Goal: Book appointment/travel/reservation

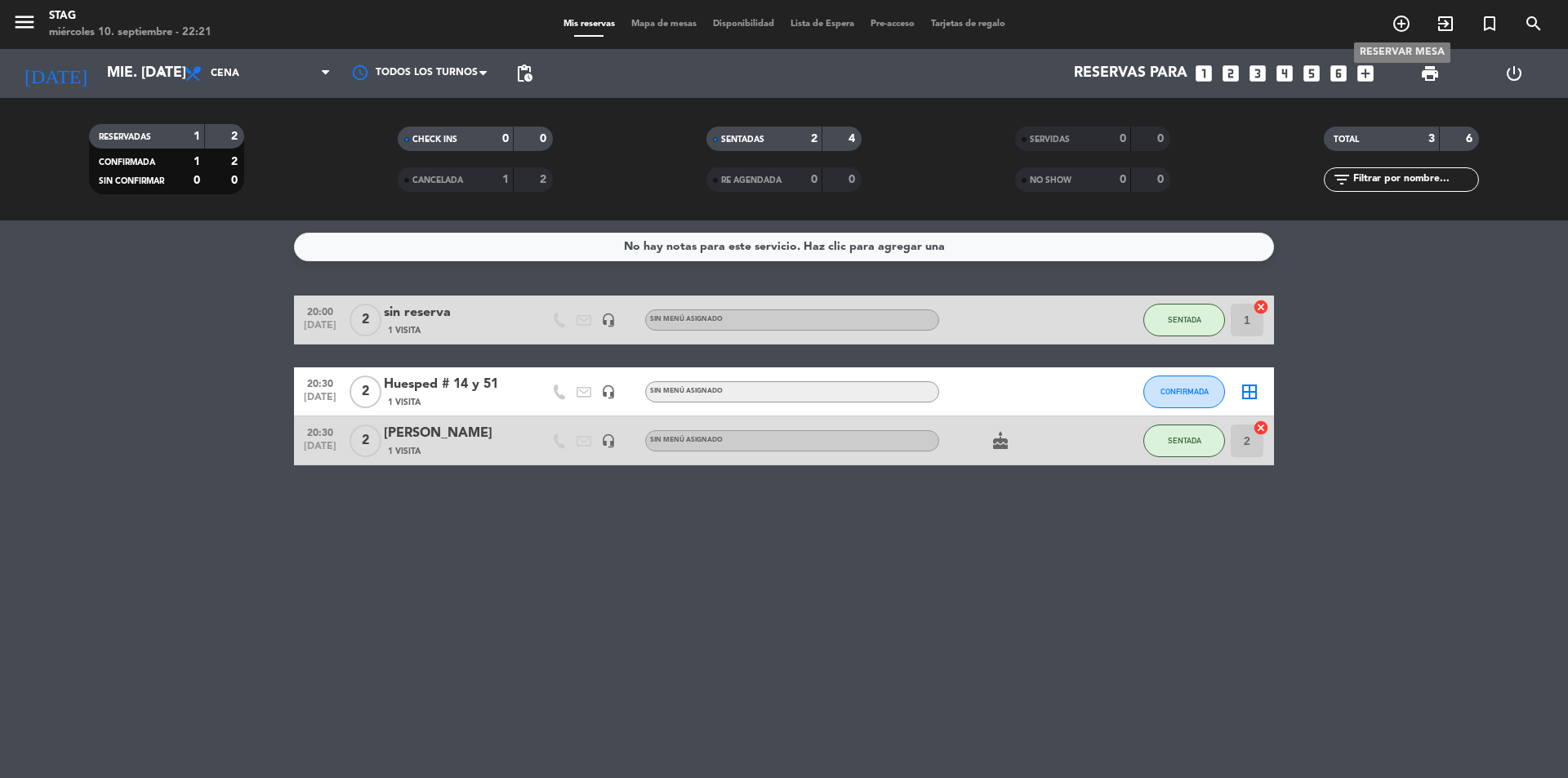
click at [1403, 27] on icon "add_circle_outline" at bounding box center [1401, 23] width 19 height 19
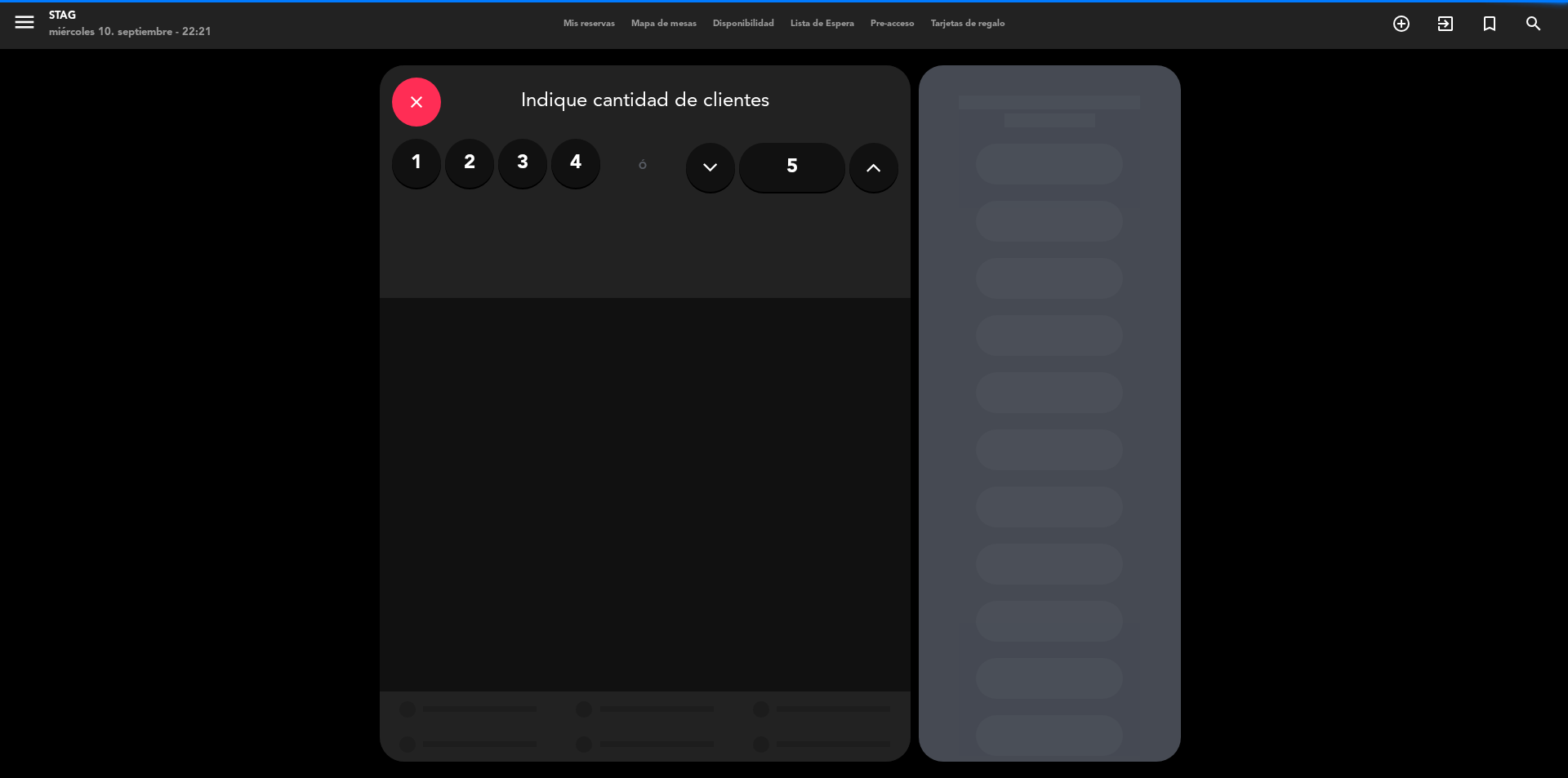
click at [483, 160] on label "2" at bounding box center [469, 163] width 49 height 49
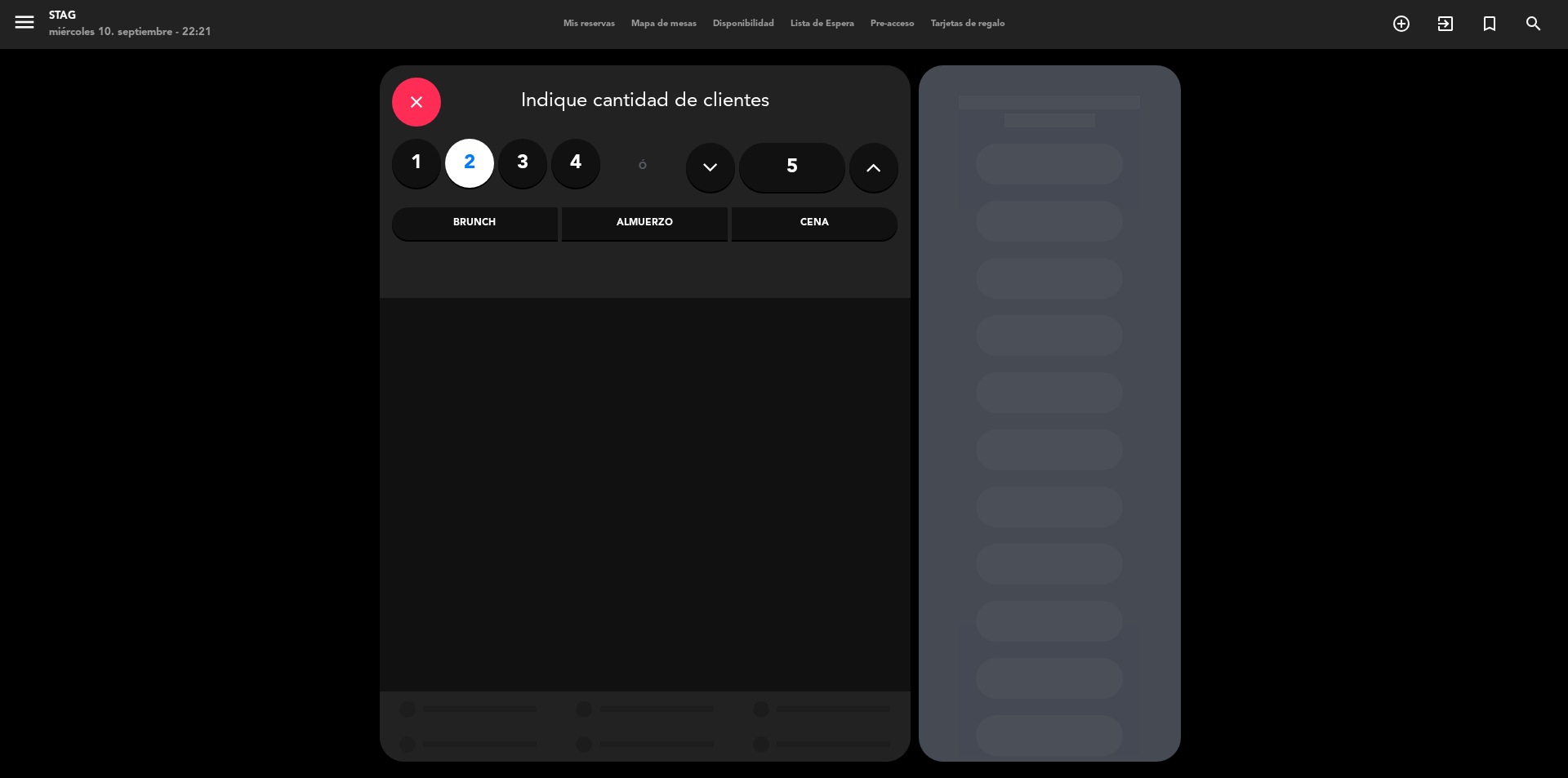
click at [827, 221] on div "Cena" at bounding box center [814, 223] width 165 height 33
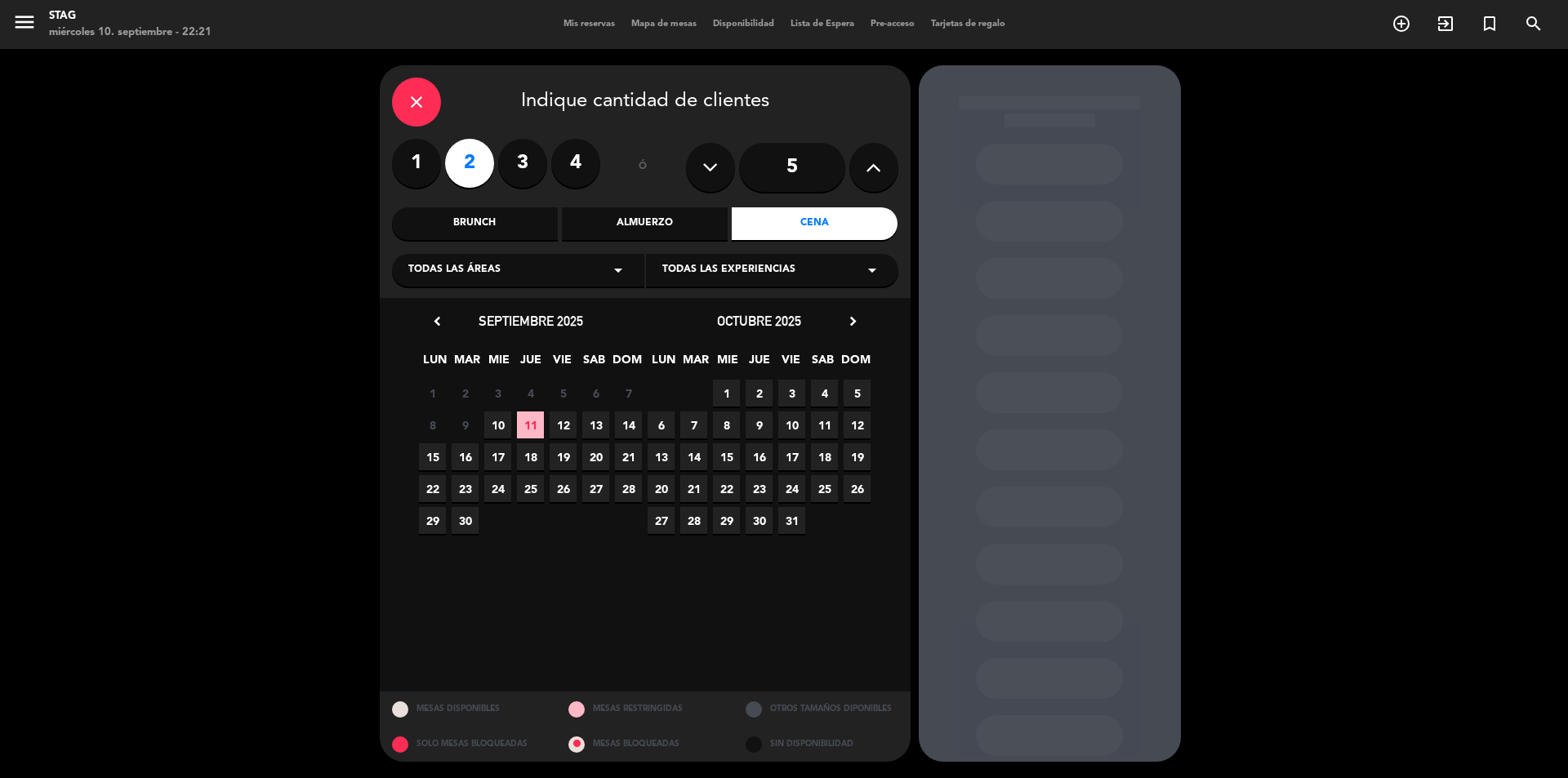
click at [795, 523] on span "31" at bounding box center [792, 521] width 27 height 27
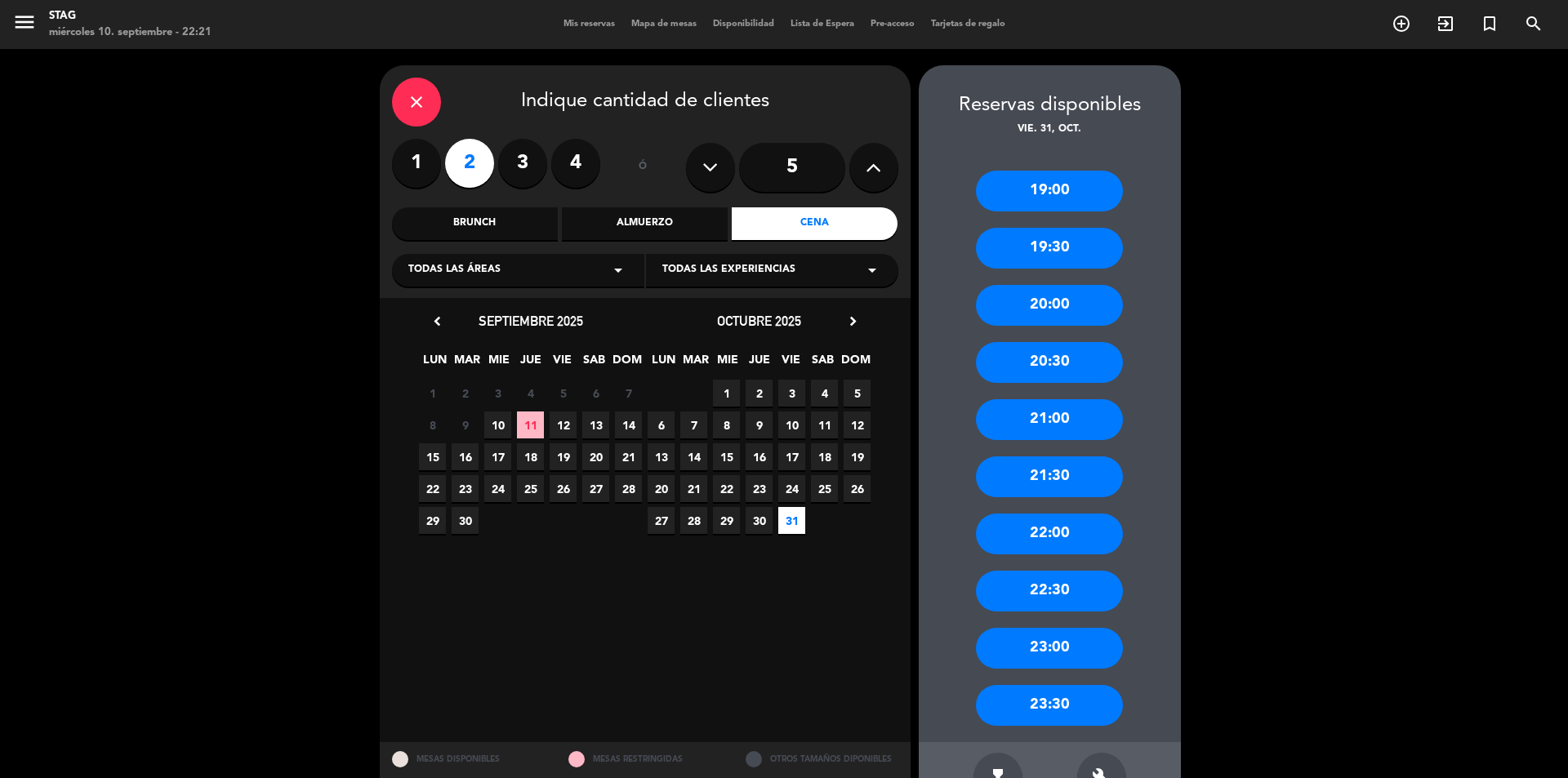
click at [1057, 544] on div "22:00" at bounding box center [1050, 534] width 147 height 41
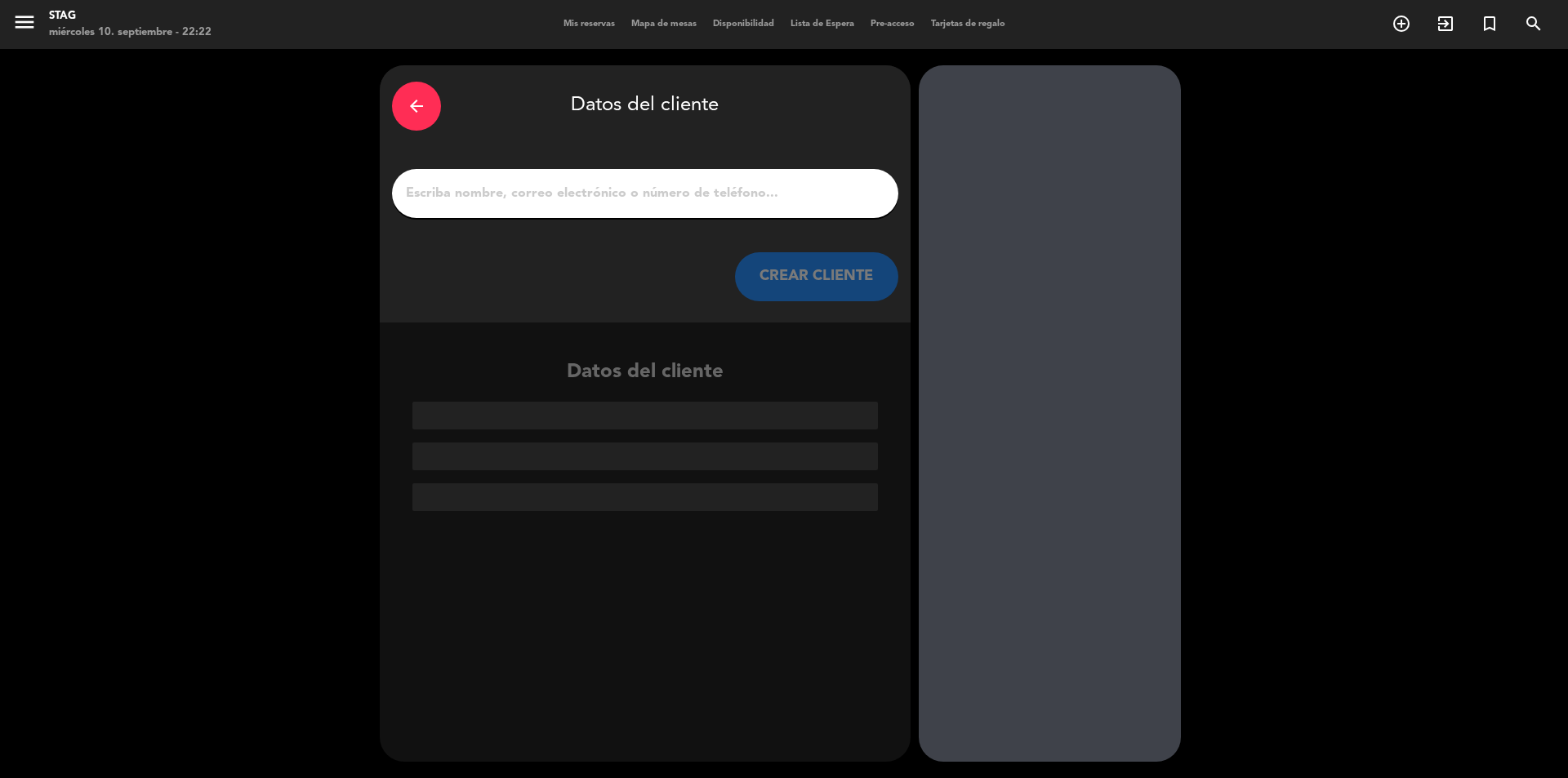
paste input "[PERSON_NAME]"
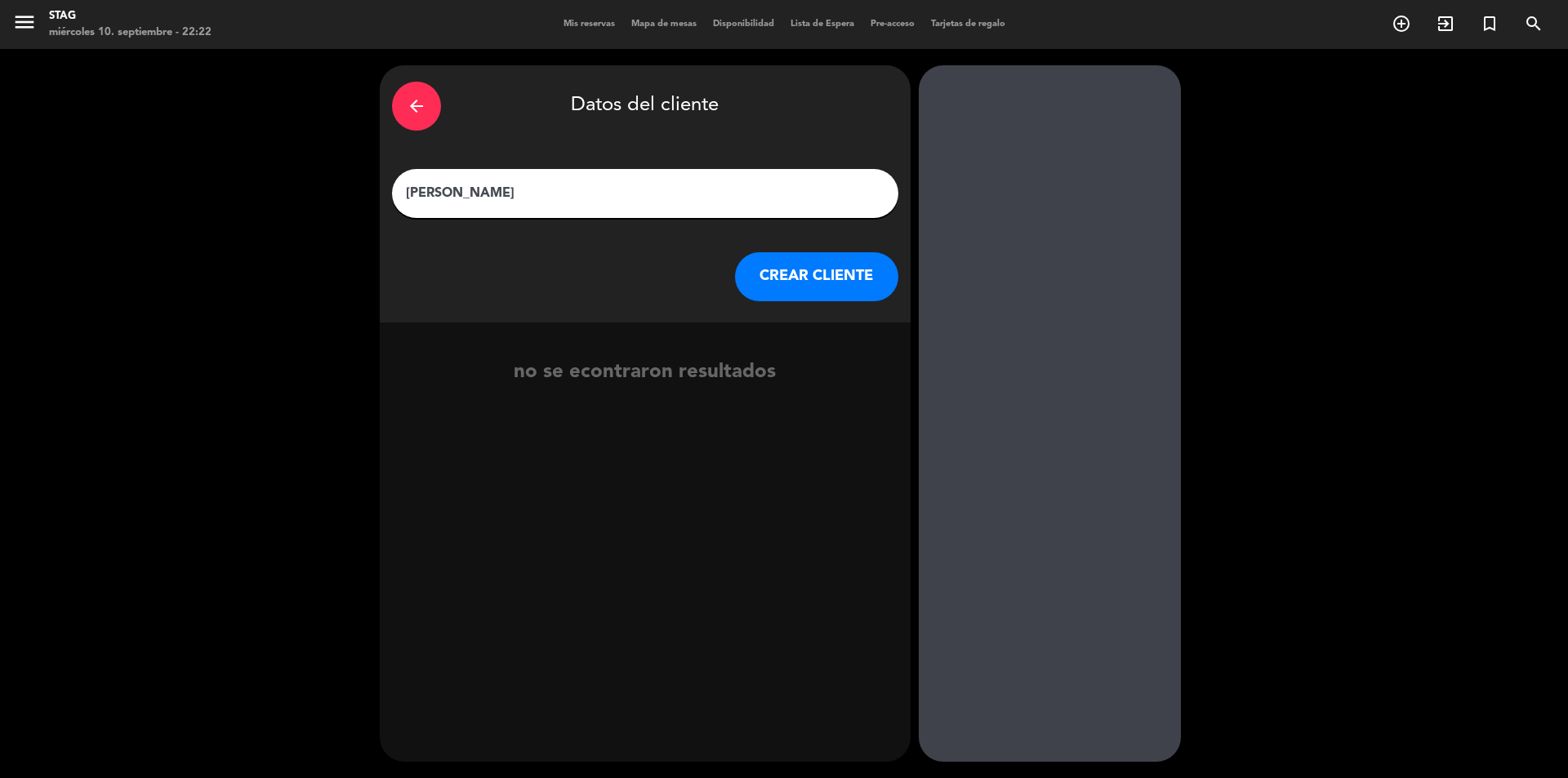
click at [587, 201] on input "[PERSON_NAME]" at bounding box center [645, 193] width 481 height 23
type input "[PERSON_NAME]"
click at [766, 253] on button "CREAR CLIENTE" at bounding box center [816, 277] width 163 height 49
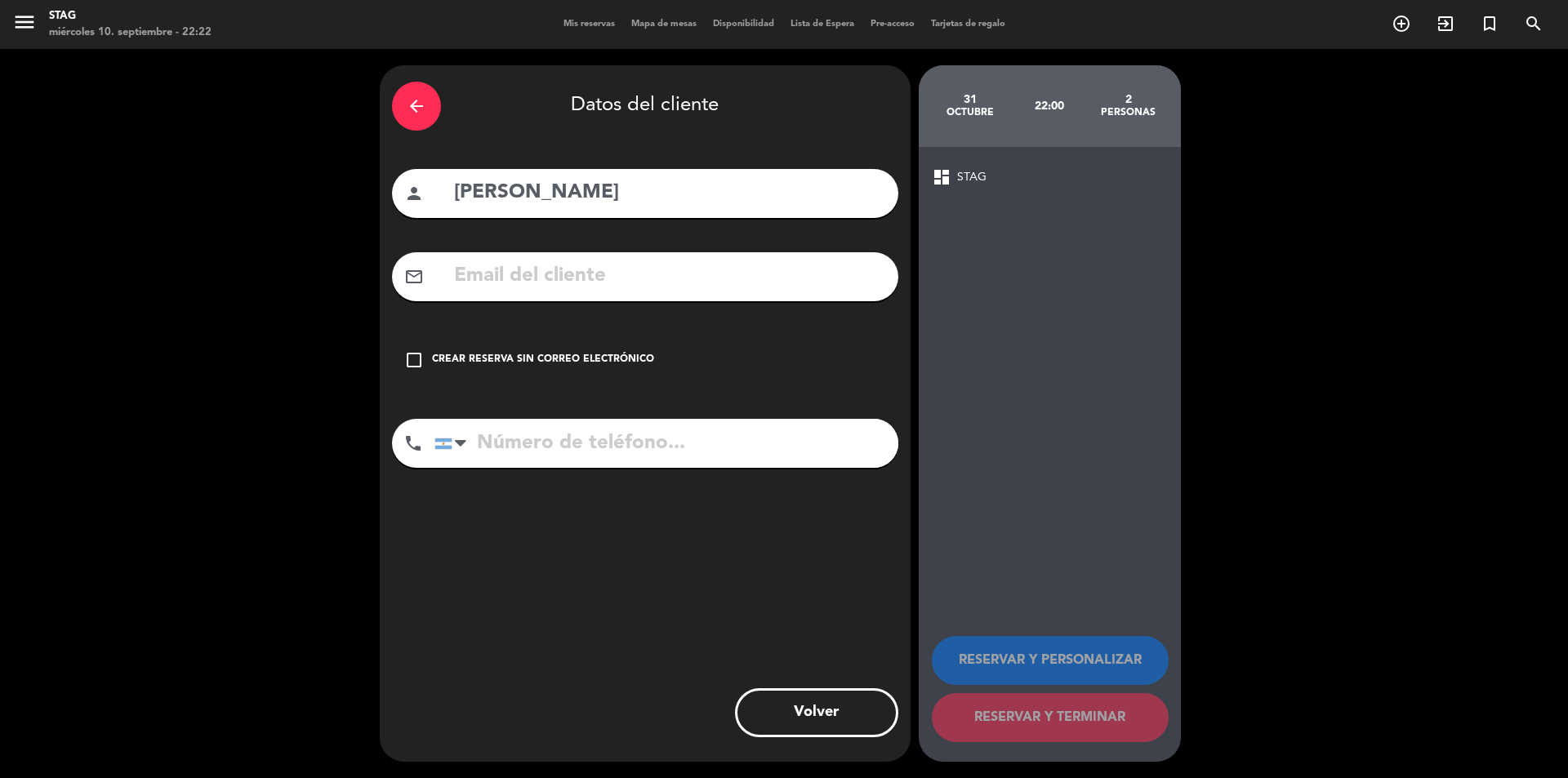
click at [415, 366] on icon "check_box_outline_blank" at bounding box center [414, 359] width 19 height 19
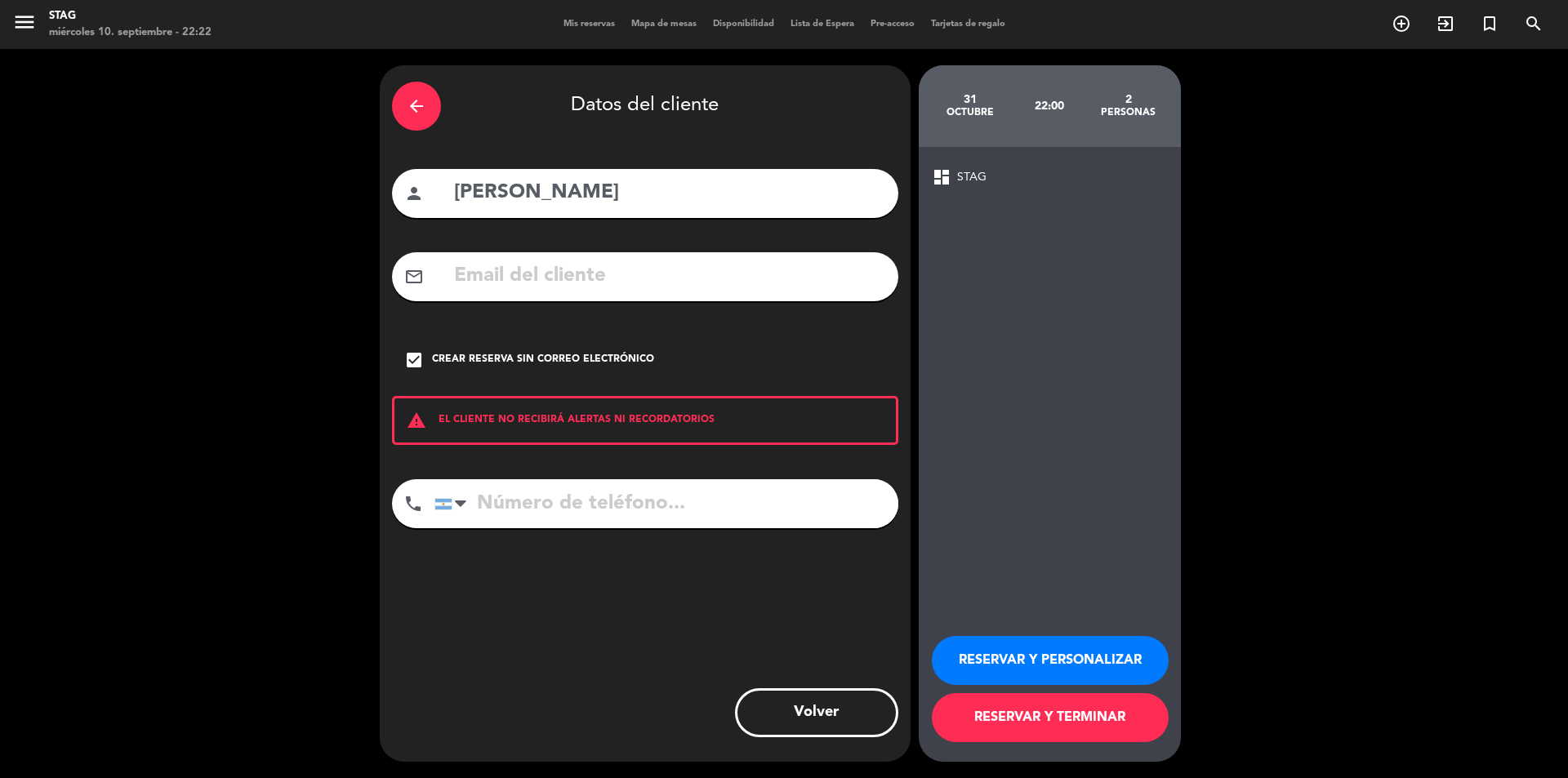
click at [1057, 628] on div "RESERVAR Y PERSONALIZAR RESERVAR Y TERMINAR" at bounding box center [1050, 681] width 236 height 160
click at [1057, 650] on button "RESERVAR Y PERSONALIZAR" at bounding box center [1050, 660] width 237 height 49
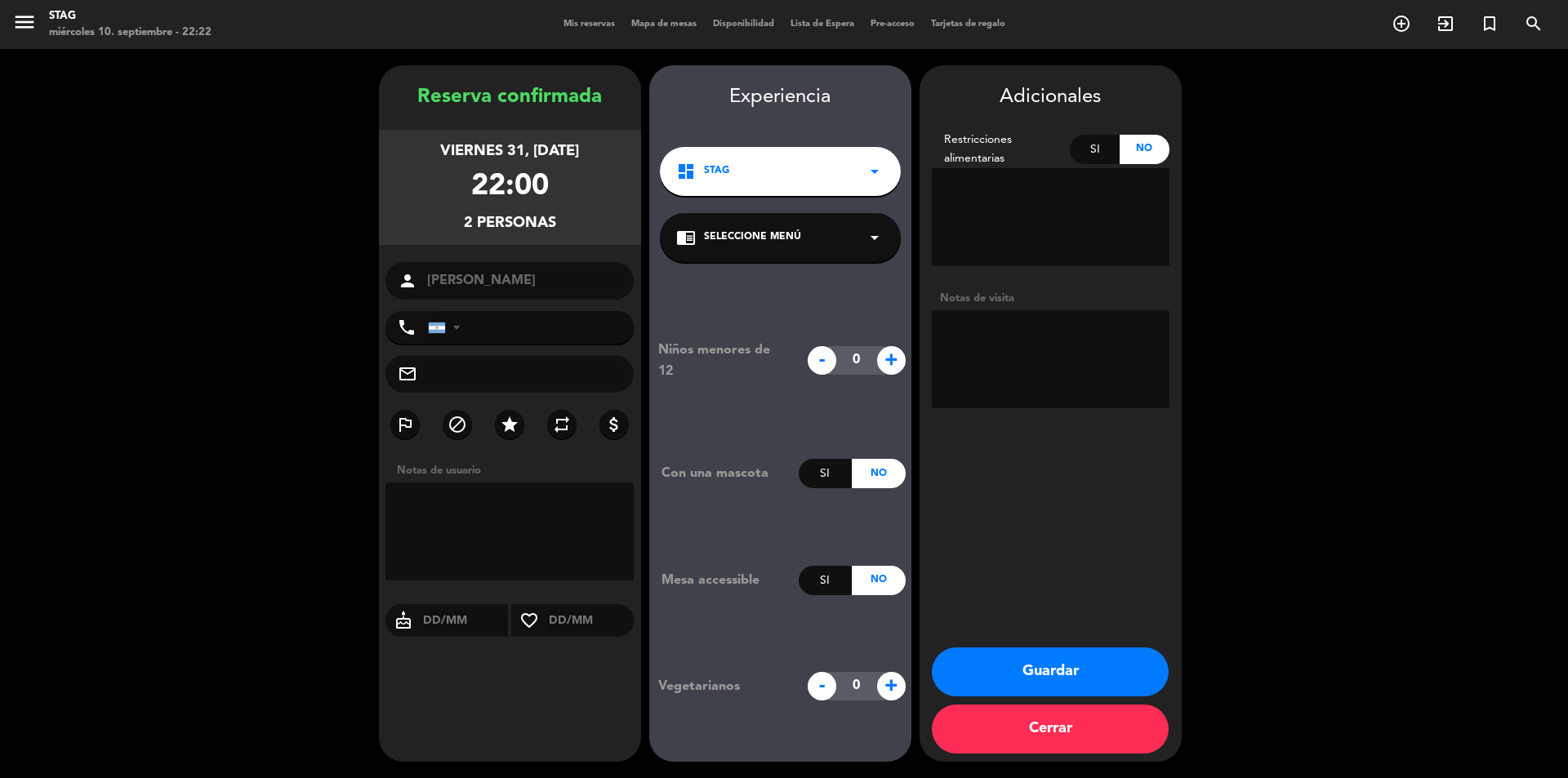
click at [1005, 330] on textarea at bounding box center [1051, 358] width 237 height 98
type textarea "Huesped ingresando hoy por la tarde."
click at [1098, 679] on button "Guardar" at bounding box center [1050, 672] width 237 height 49
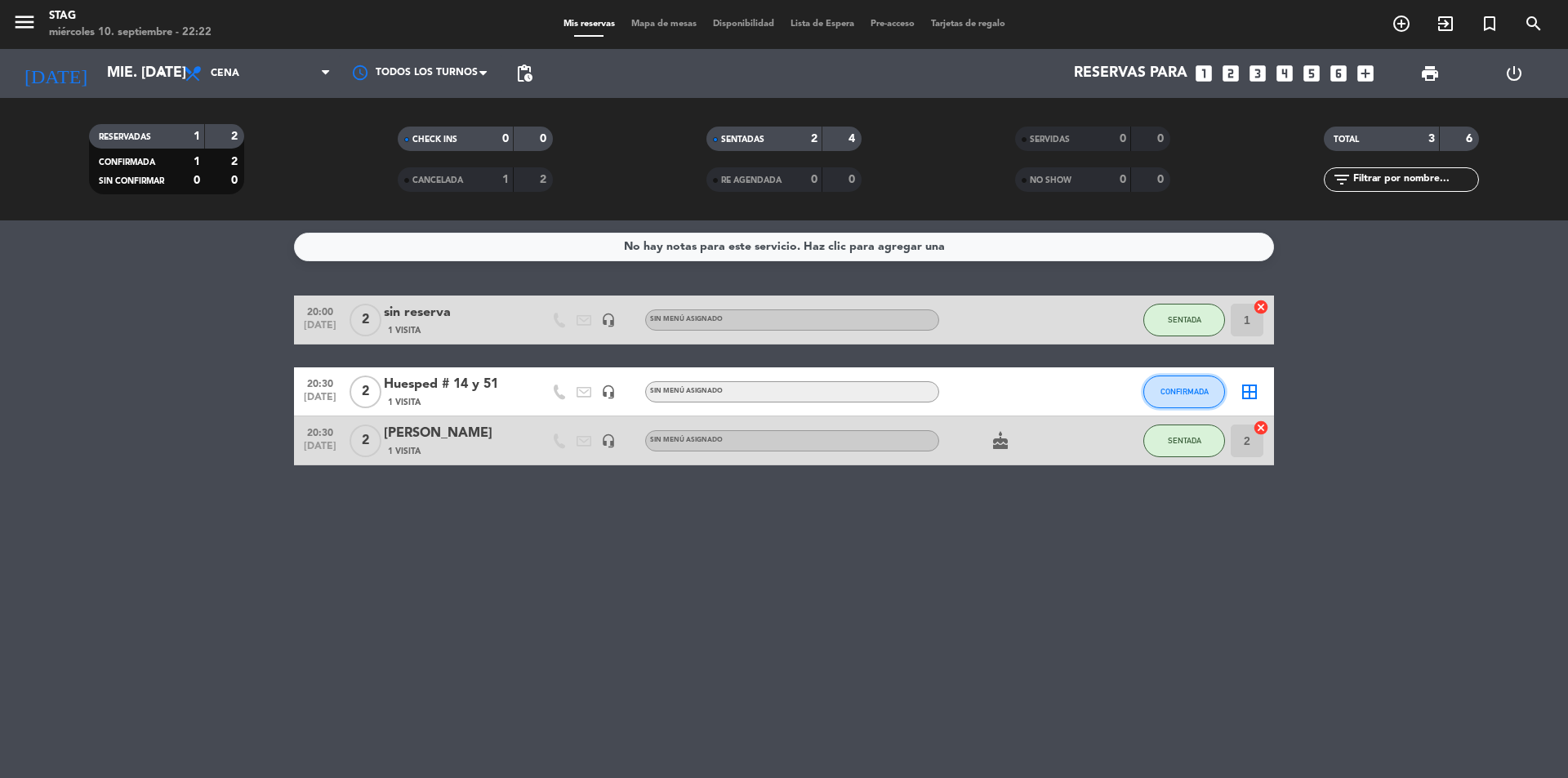
click at [1211, 388] on button "CONFIRMADA" at bounding box center [1184, 391] width 82 height 33
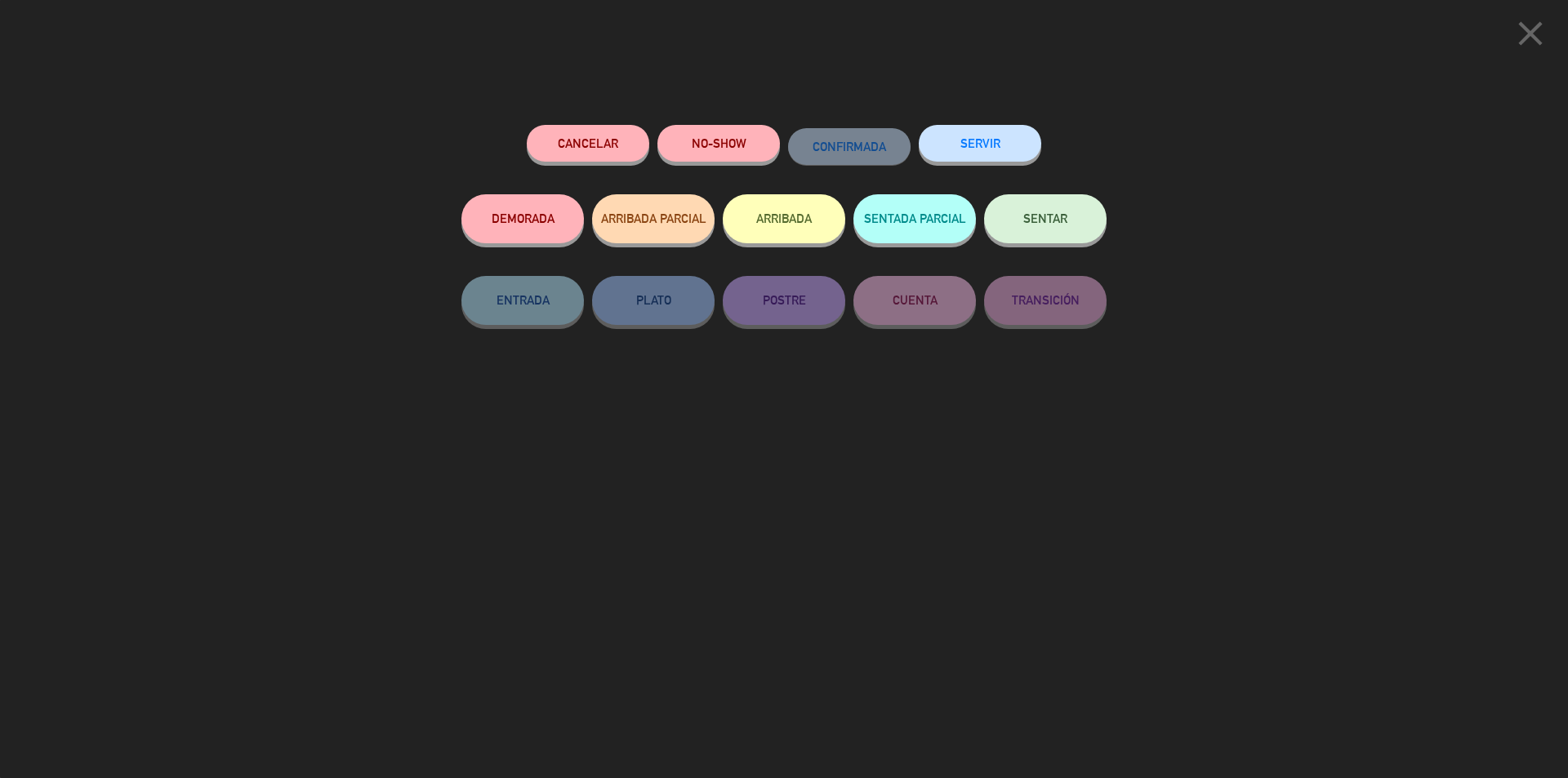
click at [629, 139] on button "Cancelar" at bounding box center [588, 143] width 123 height 37
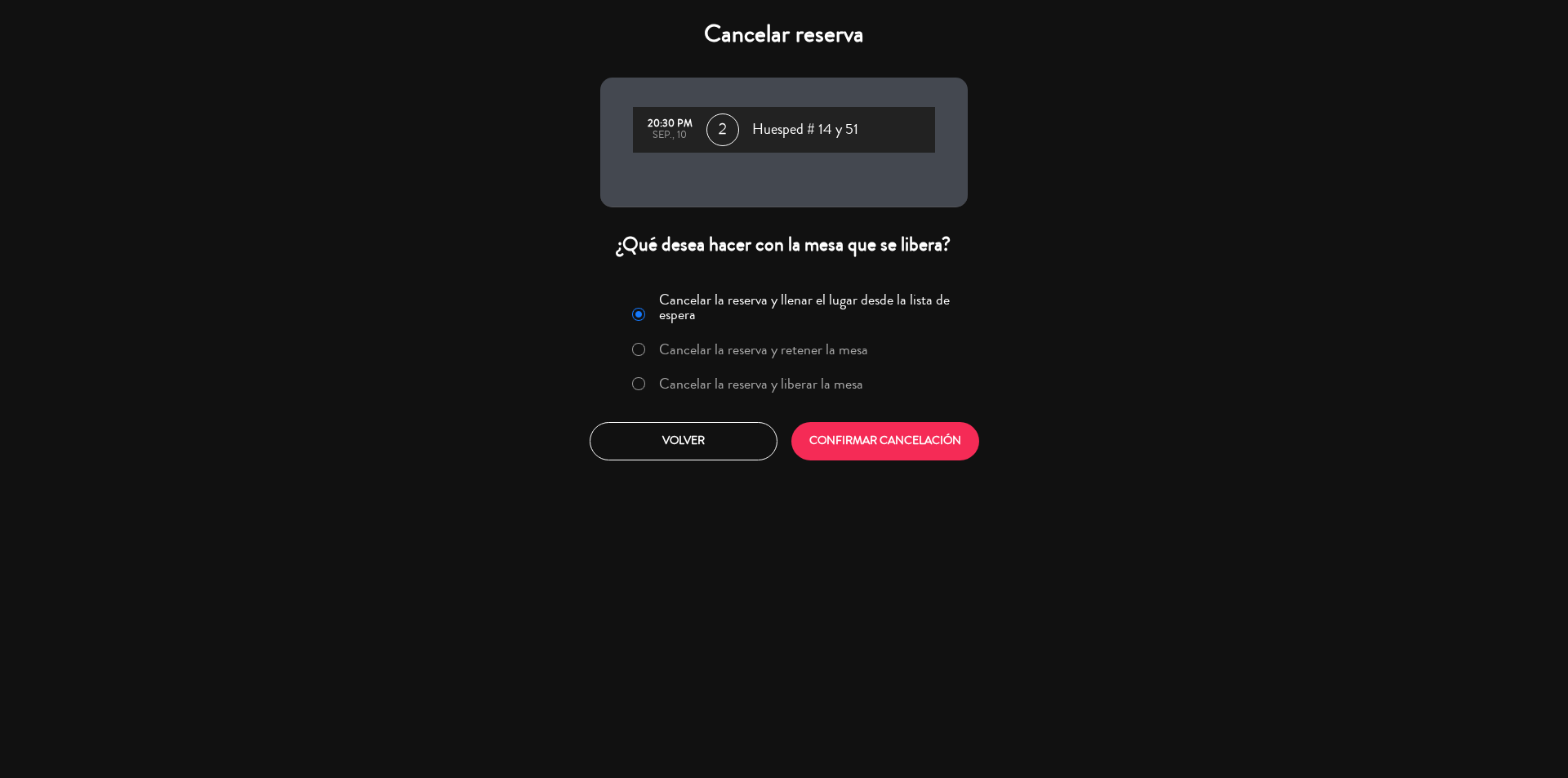
click at [694, 386] on label "Cancelar la reserva y liberar la mesa" at bounding box center [761, 384] width 204 height 15
click at [869, 457] on button "CONFIRMAR CANCELACIÓN" at bounding box center [885, 441] width 188 height 38
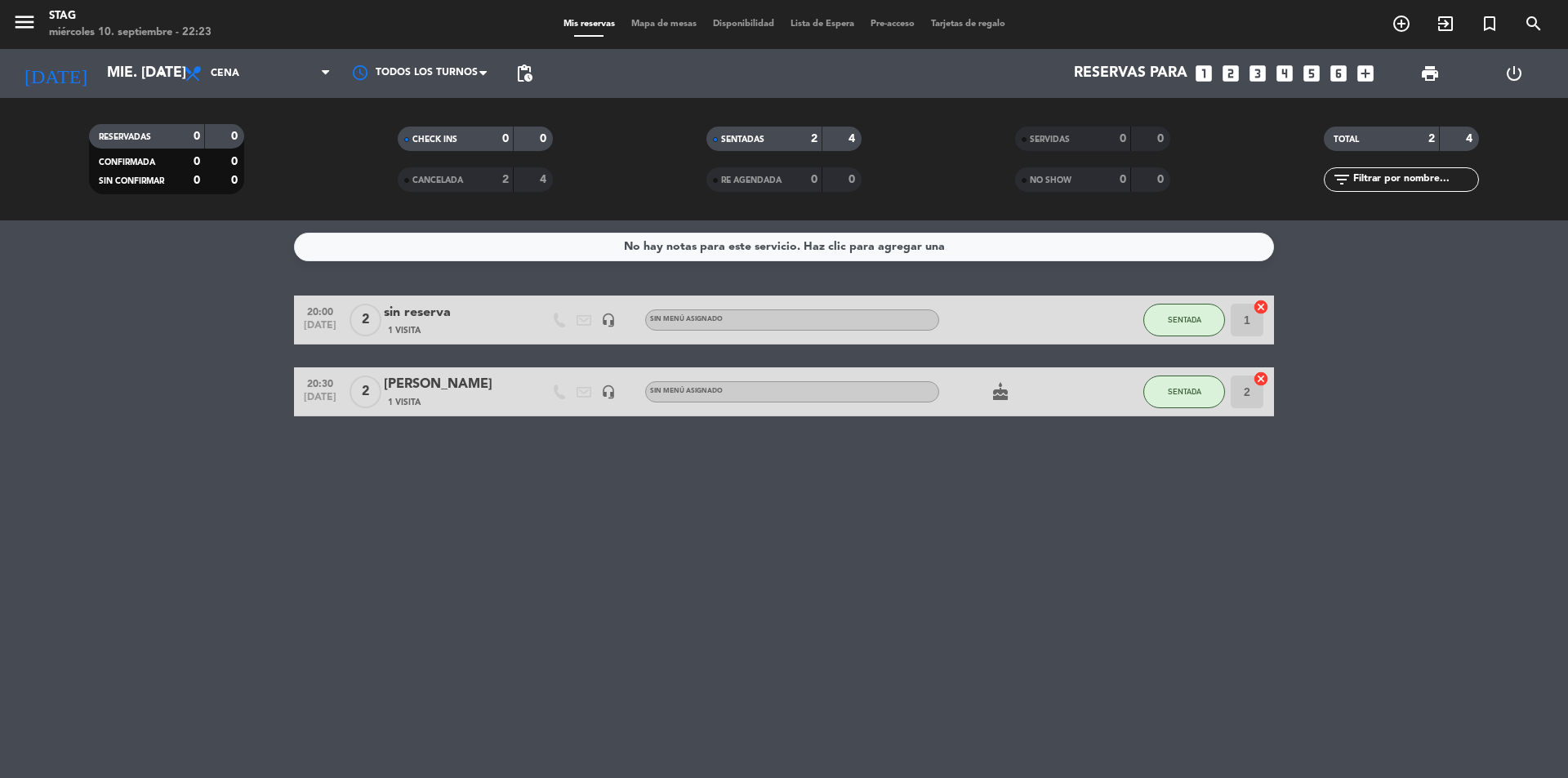
click at [558, 547] on div "No hay notas para este servicio. Haz clic para agregar una 20:00 [DATE] 2 sin r…" at bounding box center [784, 499] width 1568 height 557
